Goal: Information Seeking & Learning: Find specific fact

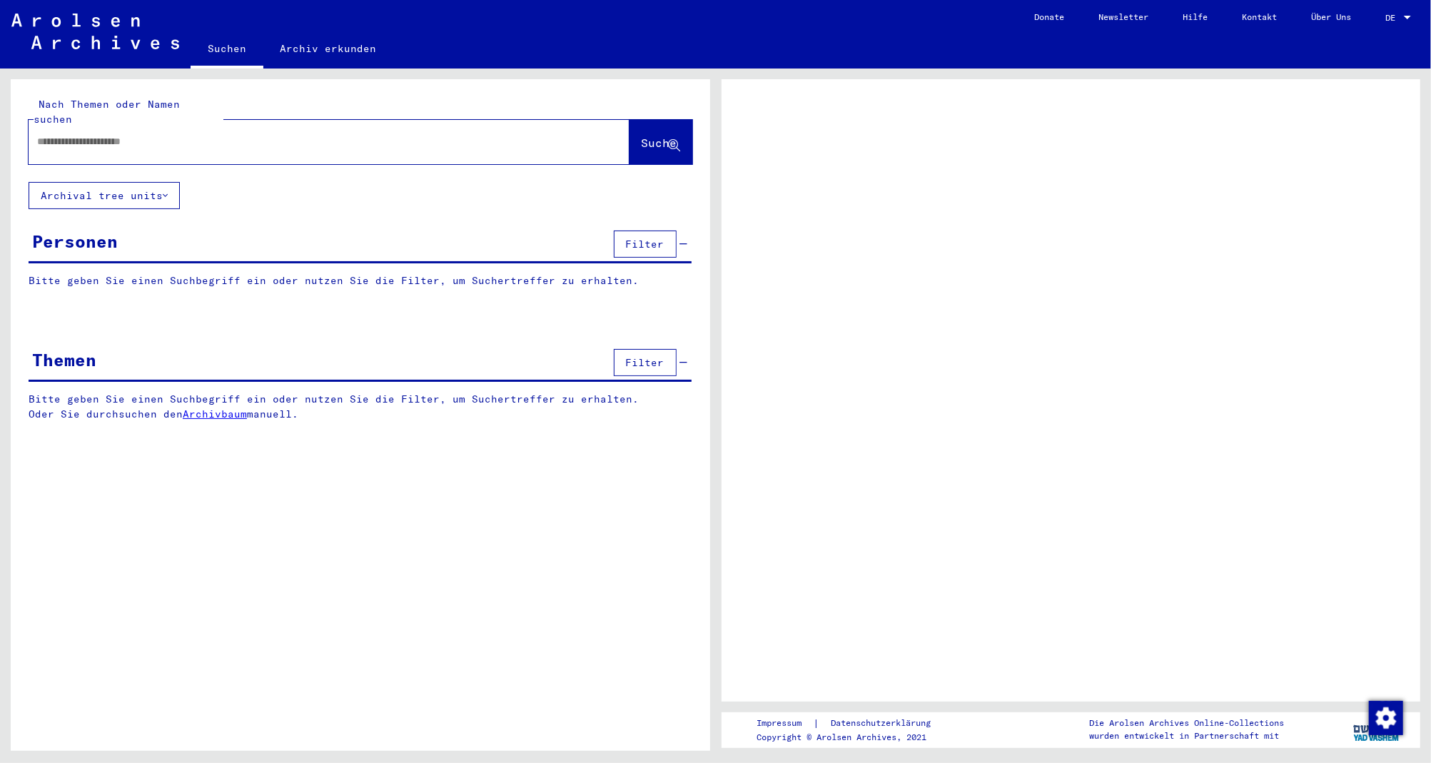
click at [106, 134] on input "text" at bounding box center [316, 141] width 558 height 15
paste input "**********"
type input "**********"
click at [645, 138] on button "Suche" at bounding box center [661, 142] width 63 height 44
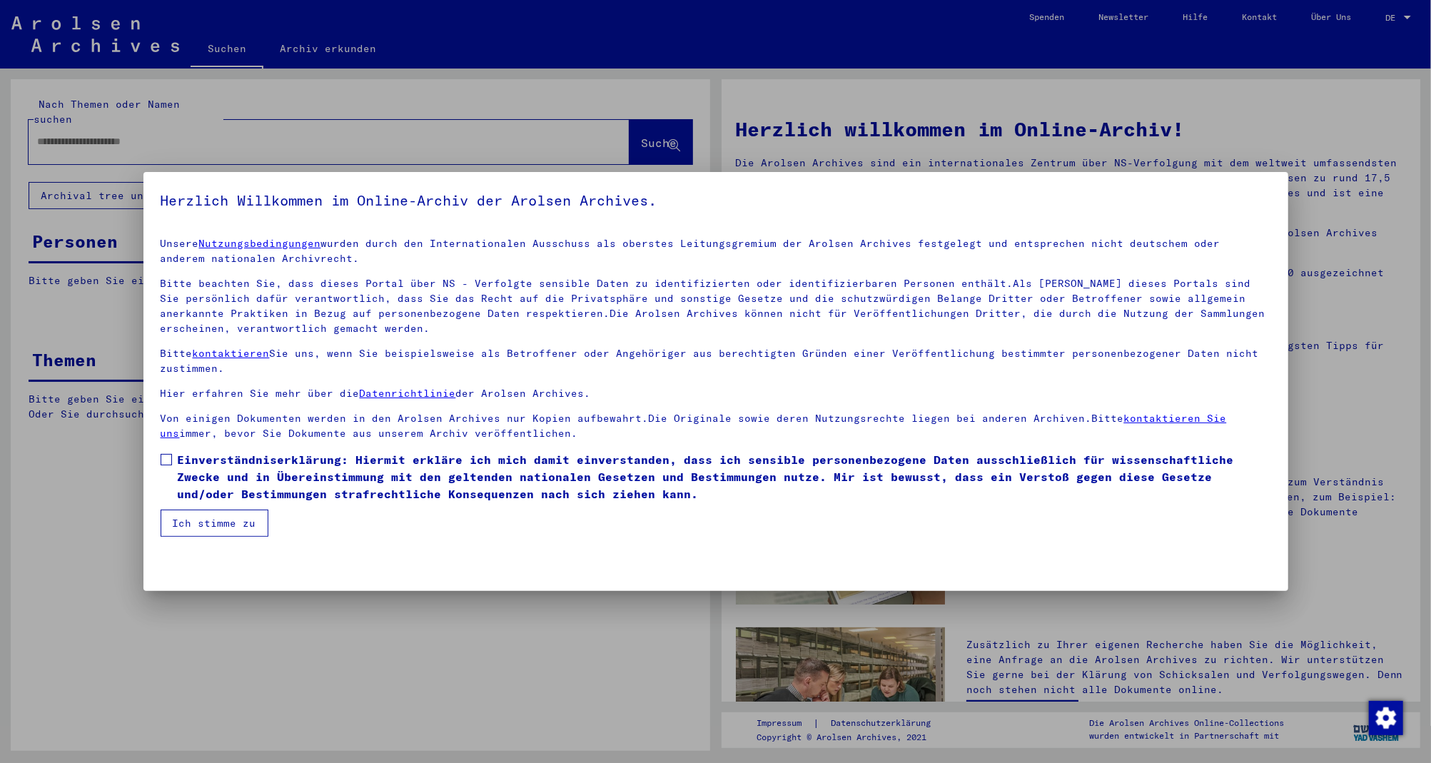
click at [161, 464] on span at bounding box center [166, 459] width 11 height 11
click at [203, 513] on button "Ich stimme zu" at bounding box center [215, 523] width 108 height 27
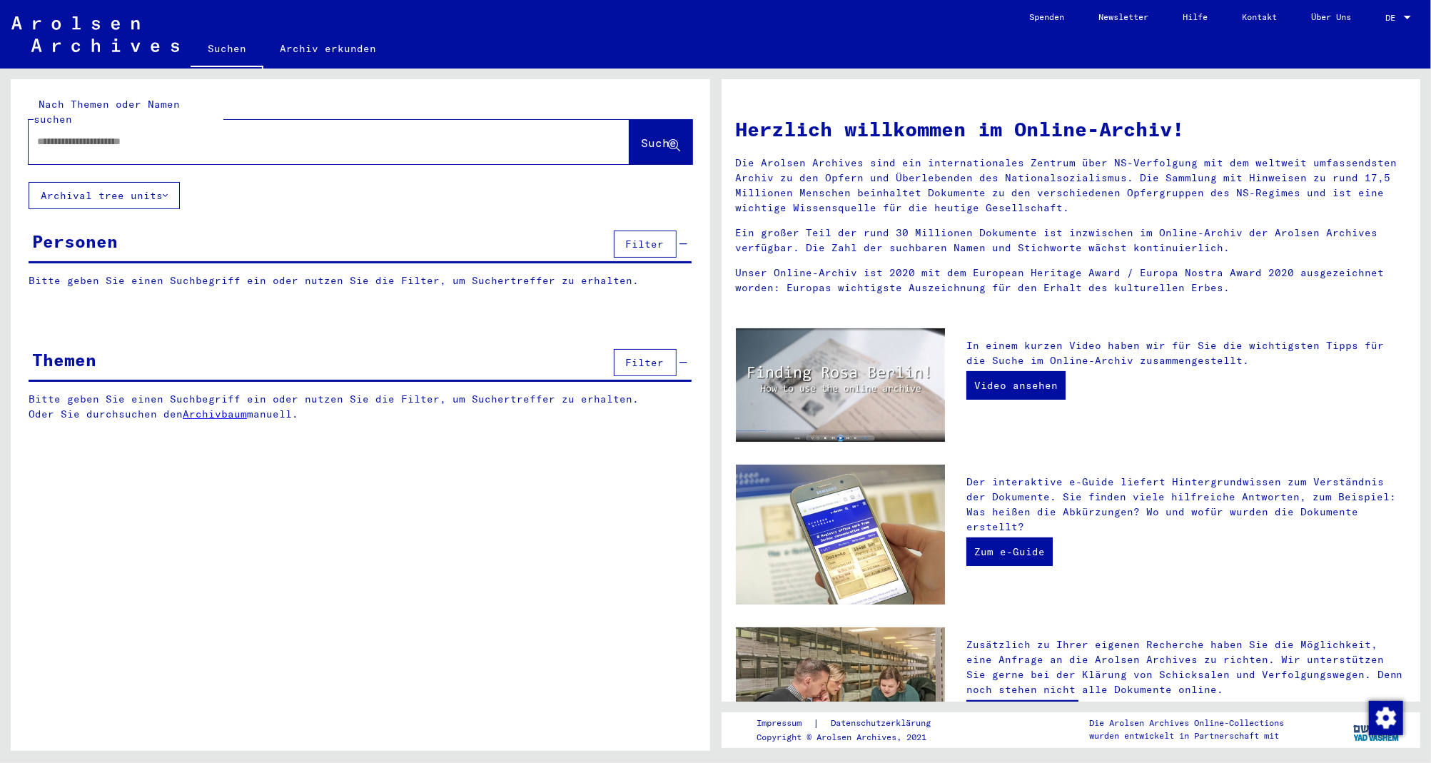
scroll to position [26, 0]
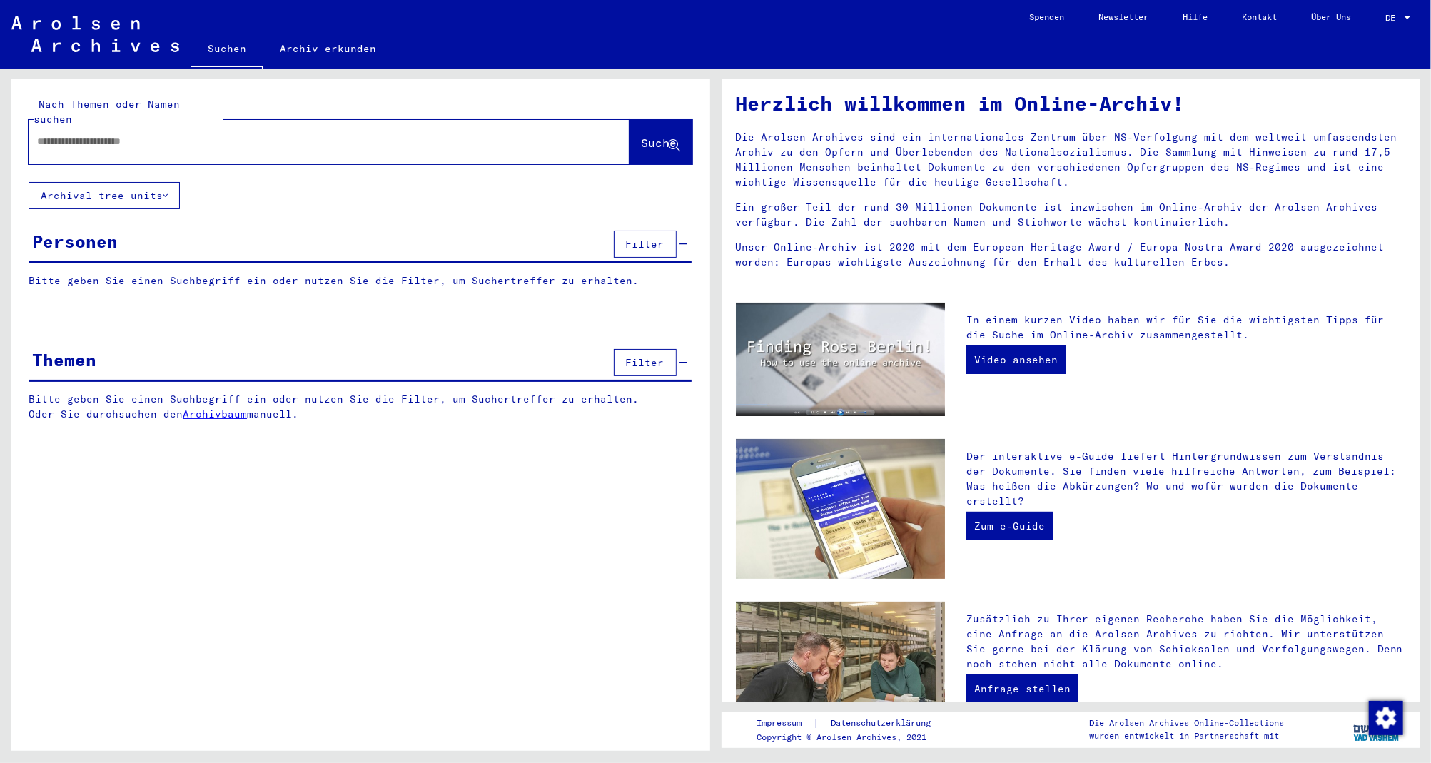
click at [89, 134] on input "text" at bounding box center [312, 141] width 550 height 15
paste input "**********"
type input "**********"
click at [667, 136] on span "Suche" at bounding box center [660, 143] width 36 height 14
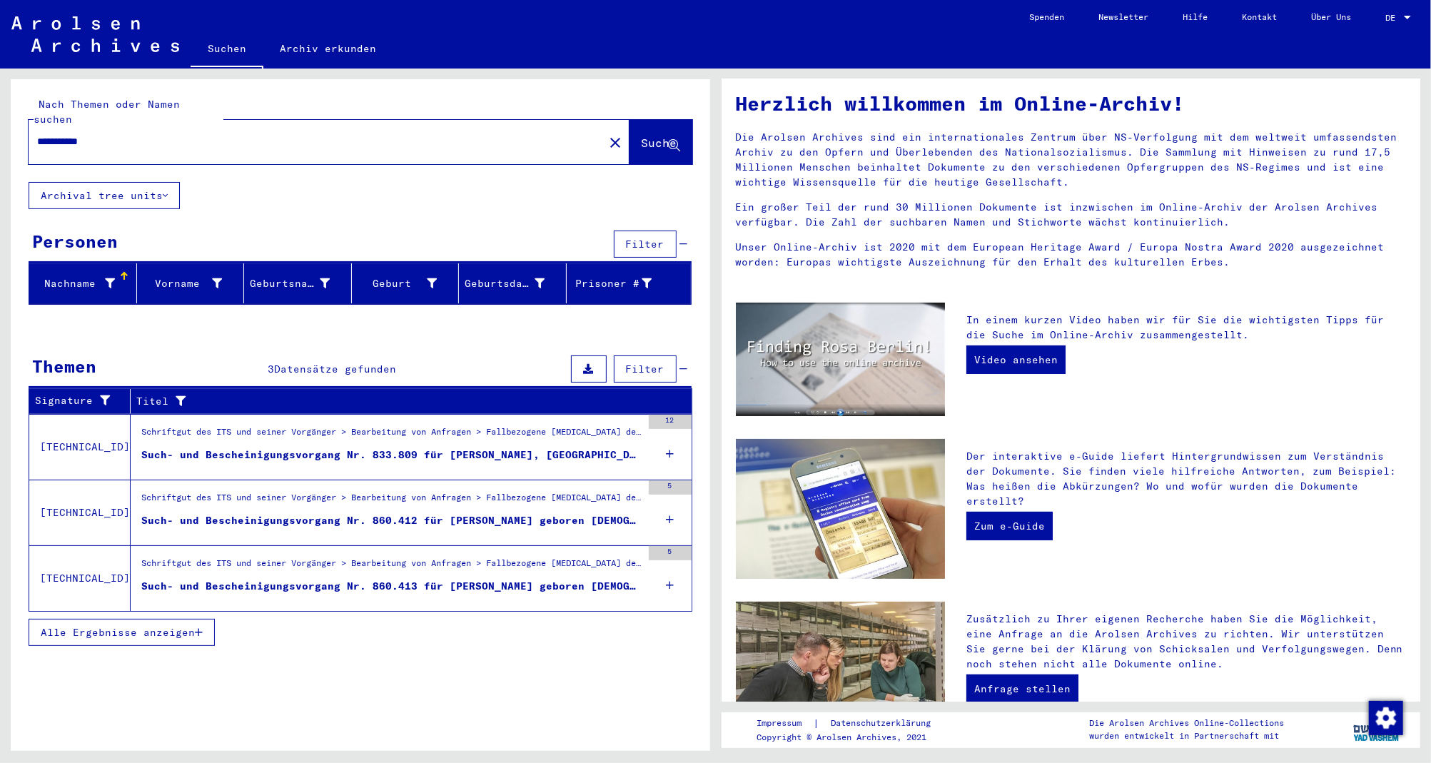
click at [532, 448] on div "Such- und Bescheinigungsvorgang Nr. 833.809 für [PERSON_NAME], [GEOGRAPHIC_DATA…" at bounding box center [391, 455] width 500 height 15
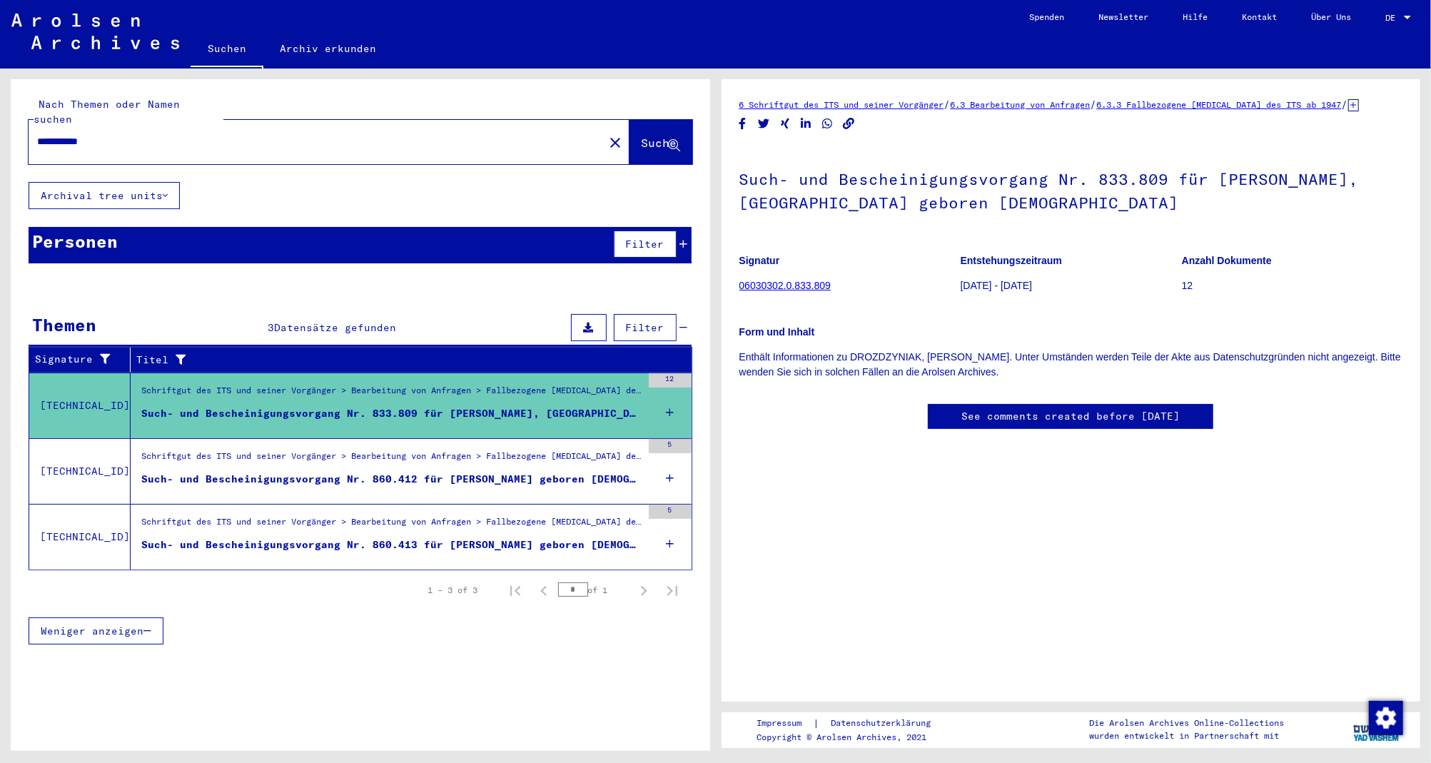
click at [800, 283] on link "06030302.0.833.809" at bounding box center [785, 285] width 91 height 11
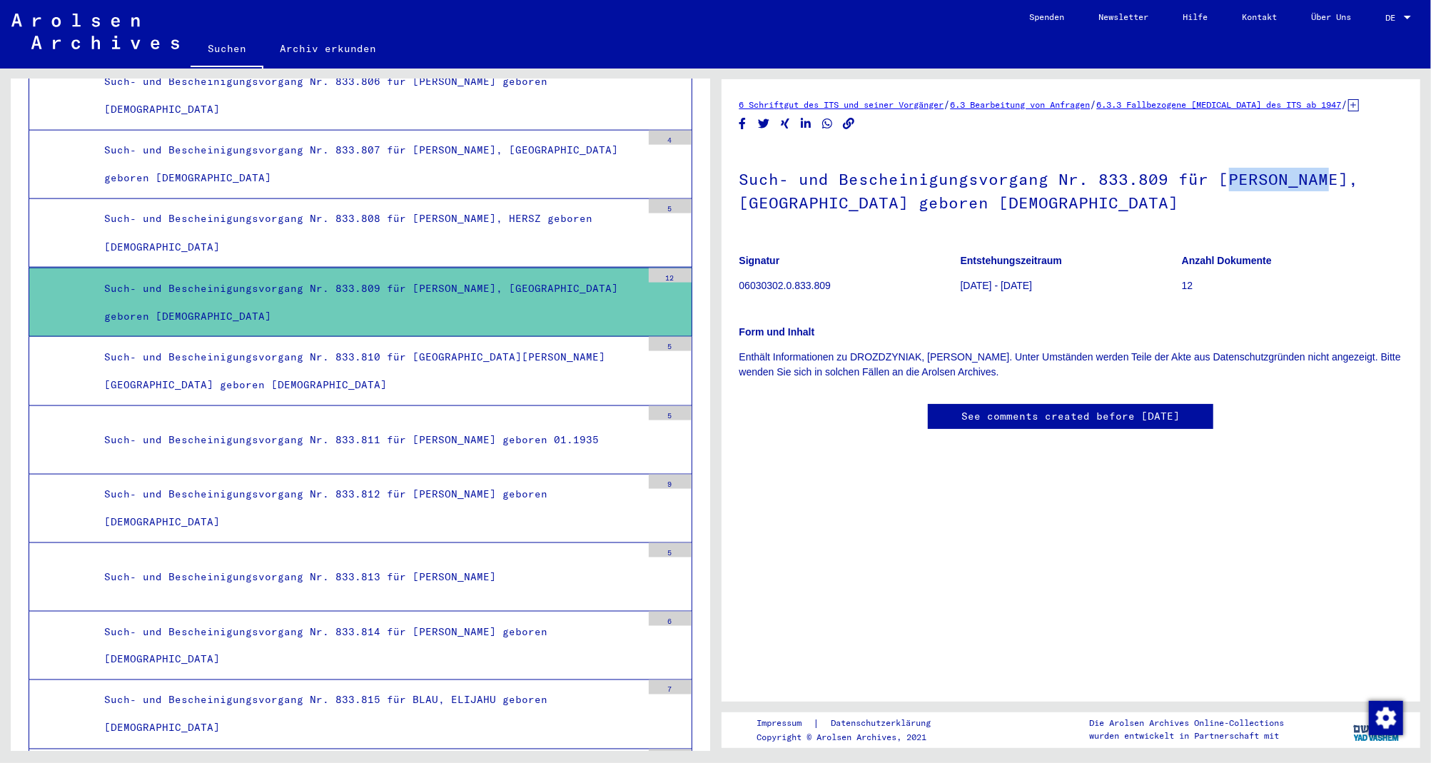
drag, startPoint x: 1214, startPoint y: 178, endPoint x: 1311, endPoint y: 176, distance: 96.4
click at [1311, 176] on h1 "Such- und Bescheinigungsvorgang Nr. 833.809 für [PERSON_NAME], [GEOGRAPHIC_DATA…" at bounding box center [1072, 189] width 664 height 86
drag, startPoint x: 1209, startPoint y: 183, endPoint x: 1311, endPoint y: 181, distance: 102.1
click at [1311, 181] on h1 "Such- und Bescheinigungsvorgang Nr. 833.809 für [PERSON_NAME], [GEOGRAPHIC_DATA…" at bounding box center [1072, 189] width 664 height 86
copy h1 "DROZDZYNIAK"
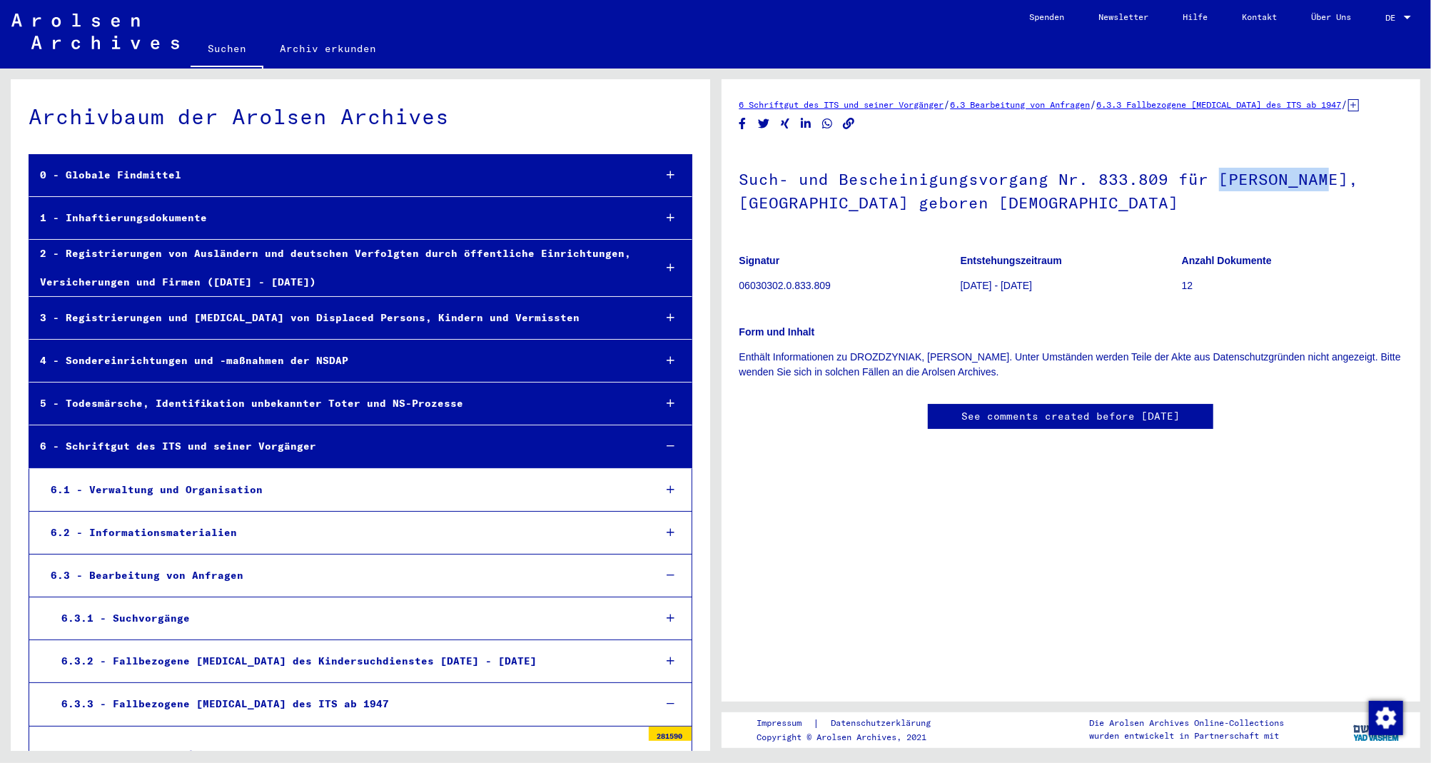
click at [231, 44] on link "Suchen" at bounding box center [227, 49] width 73 height 37
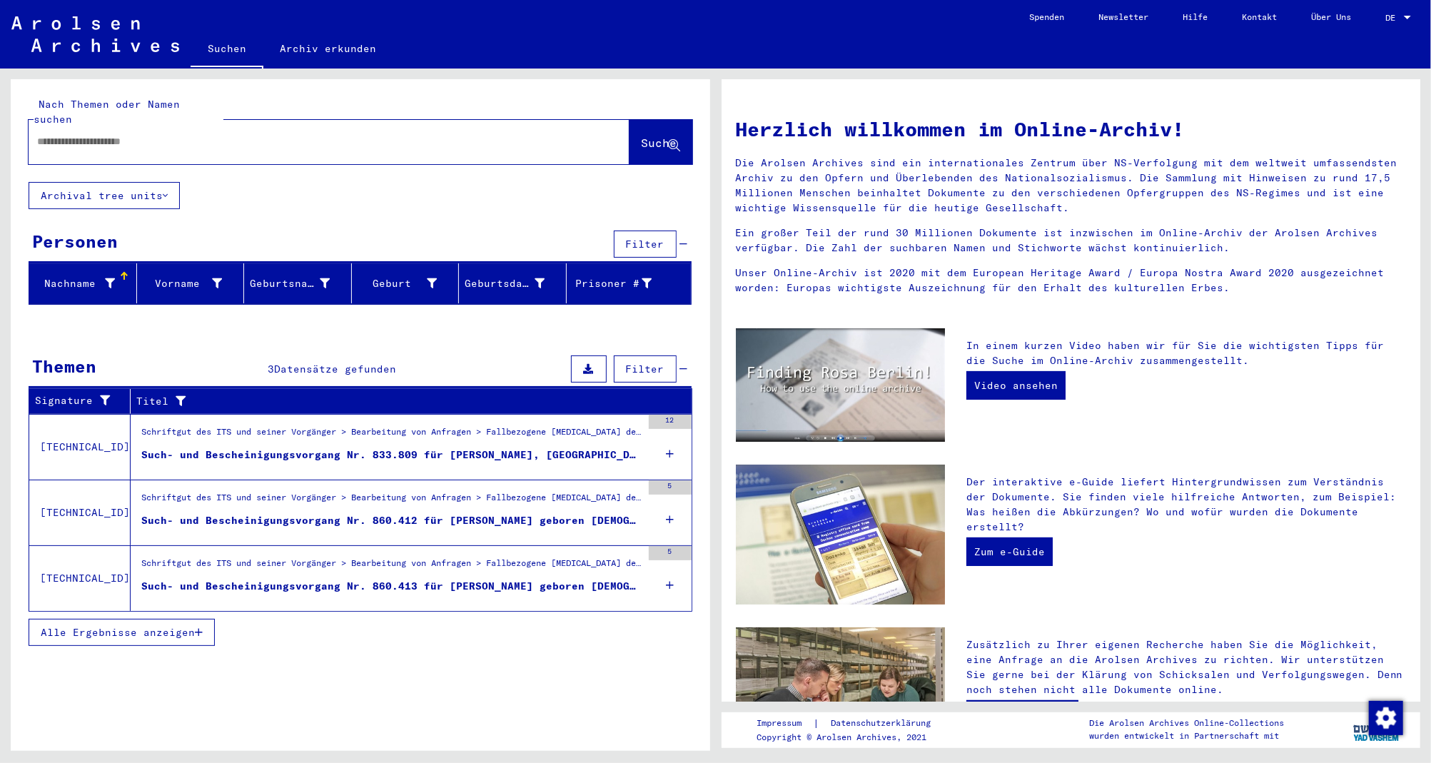
click at [138, 188] on button "Archival tree units" at bounding box center [104, 195] width 151 height 27
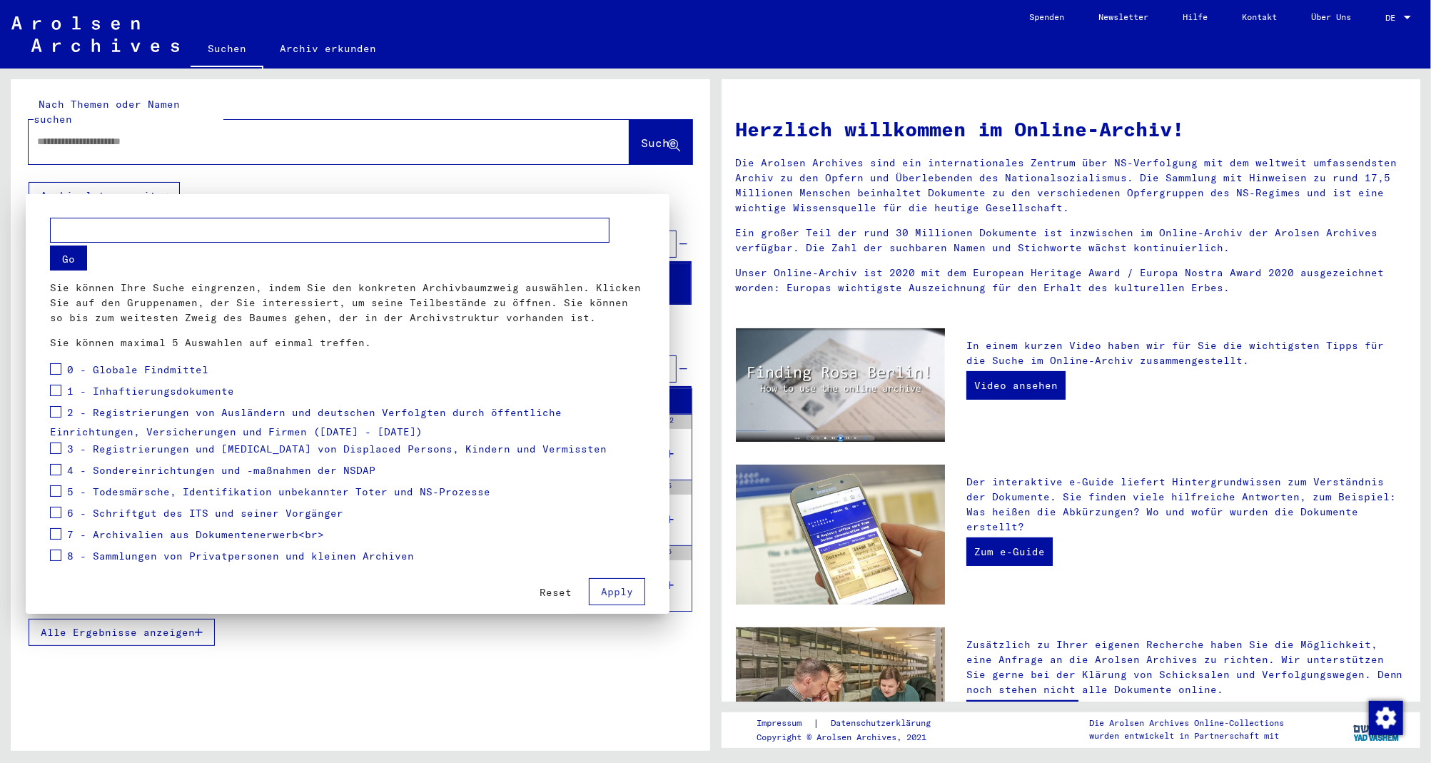
click at [1259, 13] on div at bounding box center [715, 381] width 1431 height 763
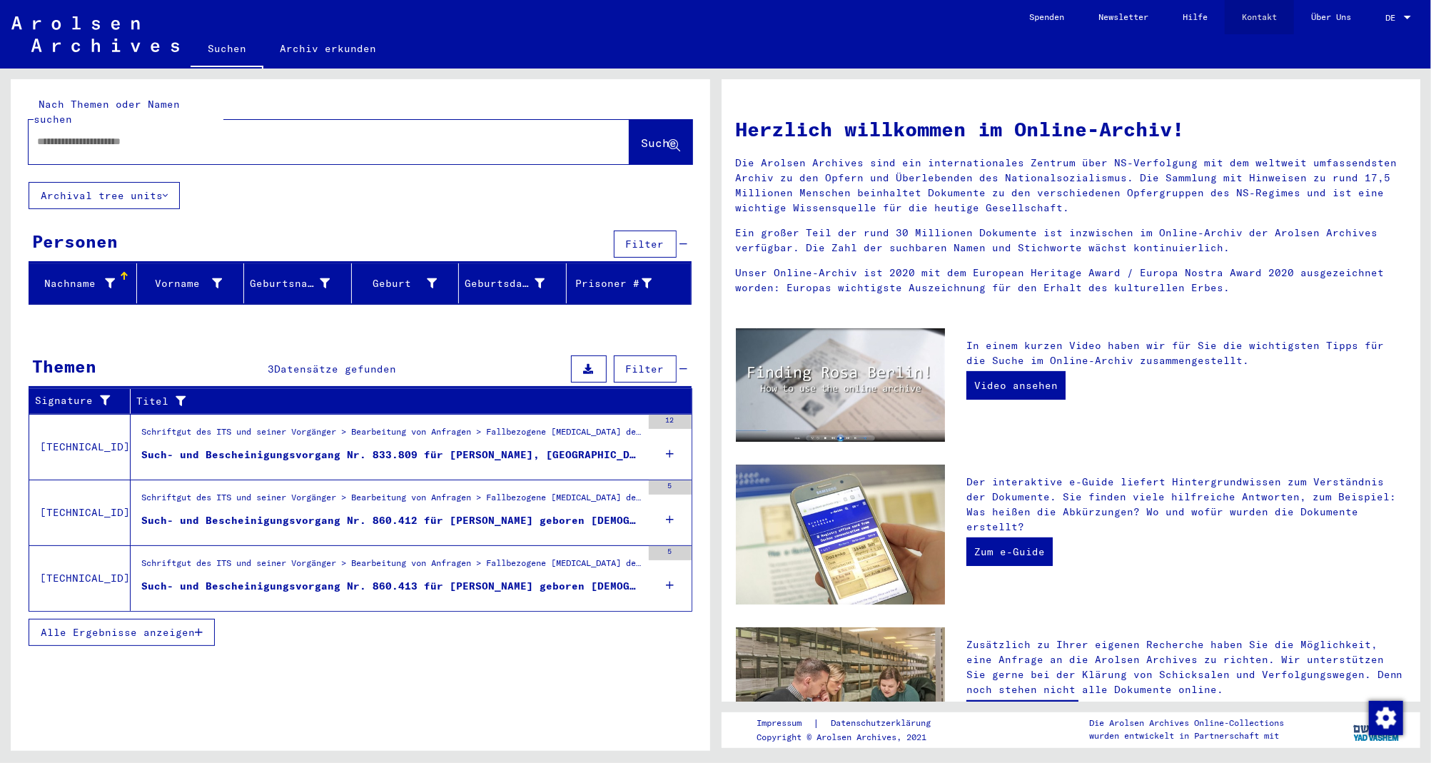
click at [1259, 13] on link "Kontakt" at bounding box center [1259, 17] width 69 height 34
